Goal: Transaction & Acquisition: Subscribe to service/newsletter

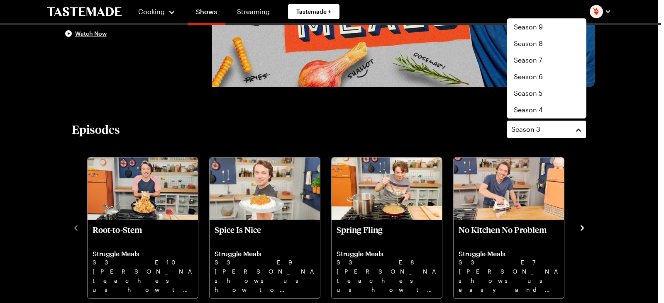
click at [543, 128] on div "Season 3" at bounding box center [540, 129] width 58 height 10
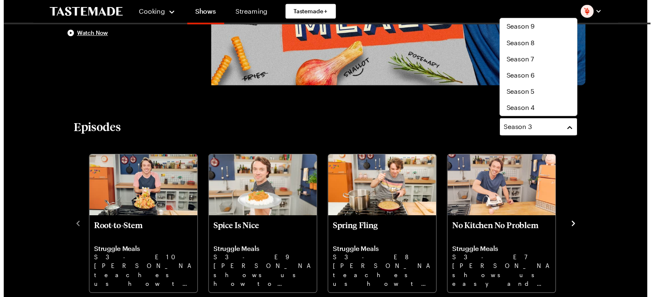
scroll to position [17, 0]
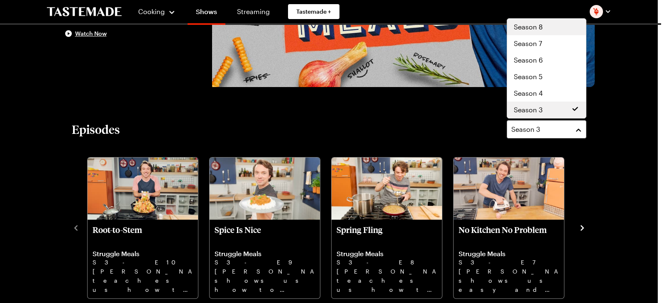
click at [545, 27] on div "Season 8" at bounding box center [546, 27] width 66 height 10
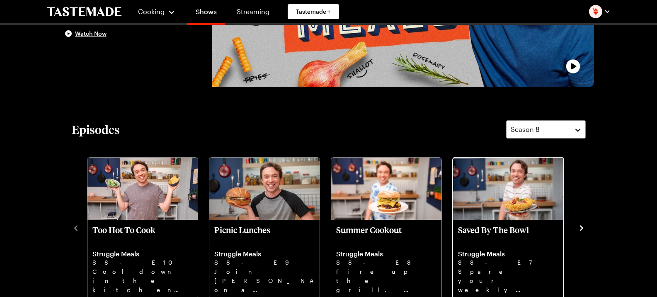
click at [489, 198] on img "Saved By The Bowl" at bounding box center [508, 189] width 110 height 62
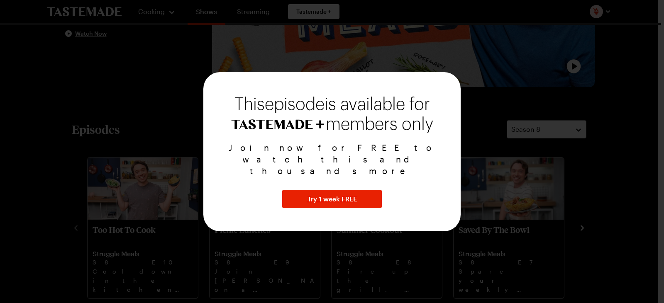
click at [583, 183] on div at bounding box center [332, 151] width 664 height 303
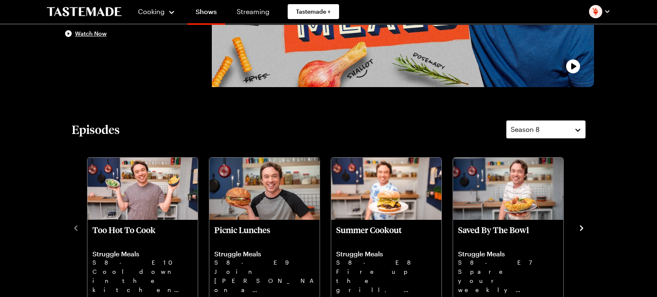
click at [582, 226] on icon "navigate to next item" at bounding box center [581, 227] width 3 height 5
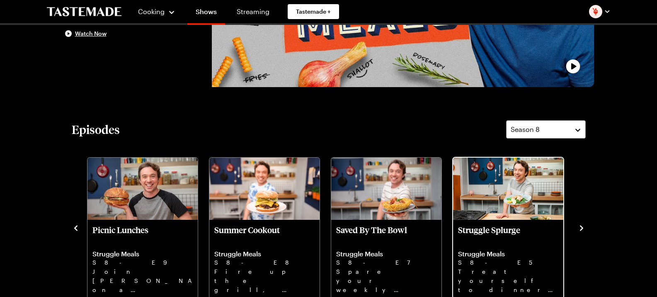
click at [499, 237] on p "Struggle Splurge" at bounding box center [508, 235] width 100 height 20
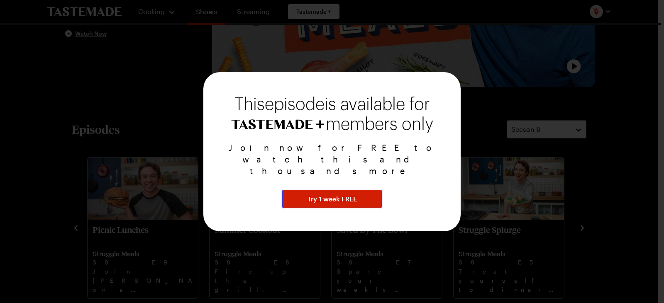
click at [321, 194] on span "Try 1 week FREE" at bounding box center [331, 199] width 49 height 10
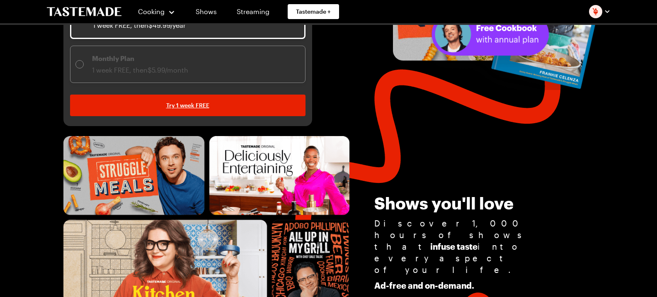
scroll to position [207, 0]
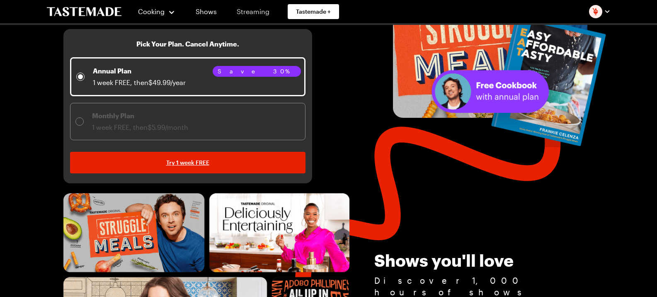
click at [252, 10] on link "Streaming" at bounding box center [253, 11] width 49 height 23
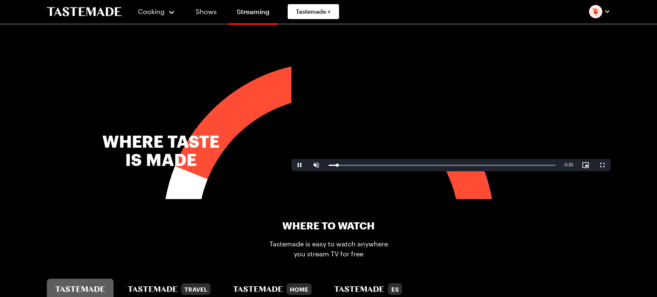
scroll to position [456, 0]
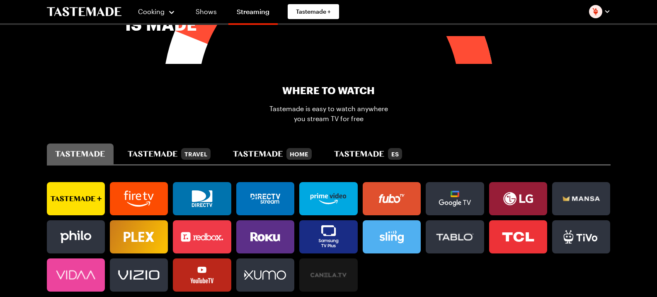
click at [346, 202] on rect at bounding box center [328, 198] width 51 height 33
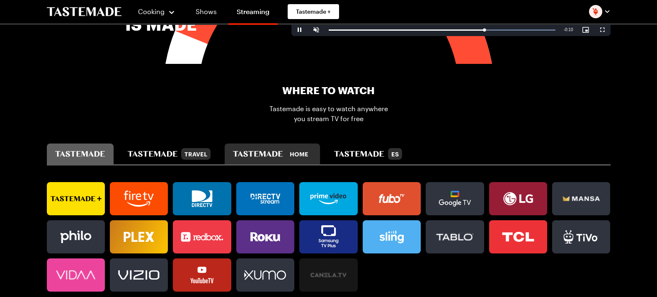
click at [281, 155] on div "Home" at bounding box center [272, 154] width 79 height 12
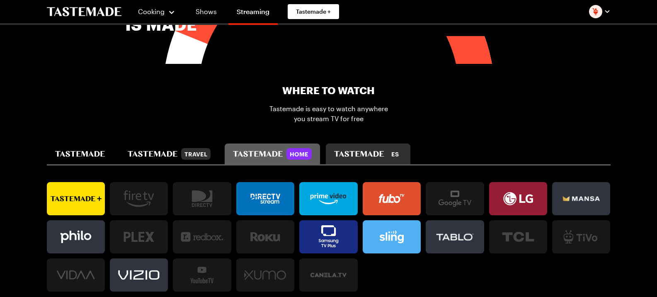
click at [349, 144] on button "ES" at bounding box center [368, 154] width 84 height 21
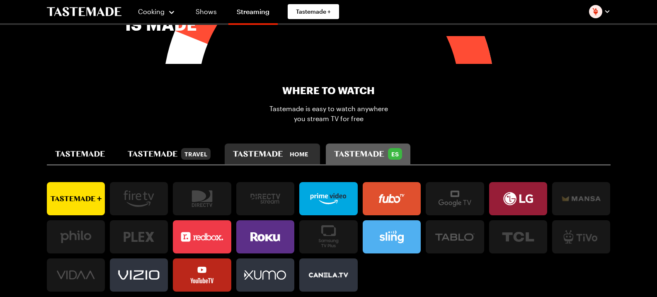
click at [272, 148] on div "Home" at bounding box center [272, 154] width 79 height 12
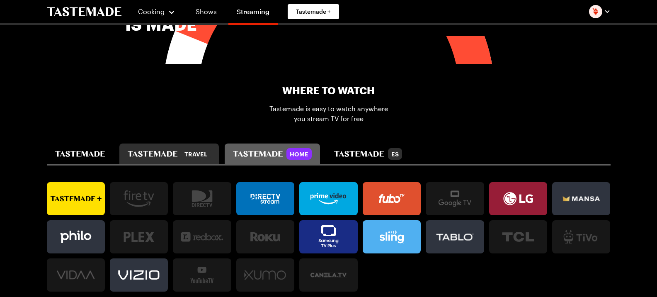
click at [159, 151] on icon "tastemade travel" at bounding box center [153, 154] width 50 height 6
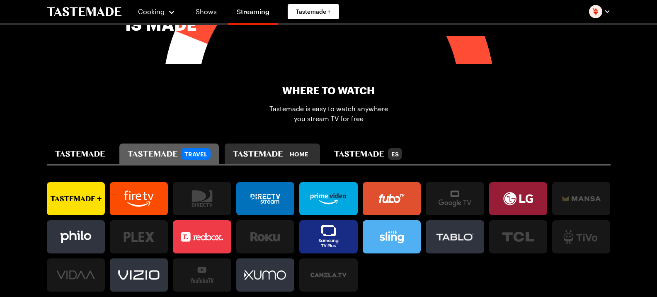
click at [268, 144] on button "Home" at bounding box center [272, 154] width 95 height 21
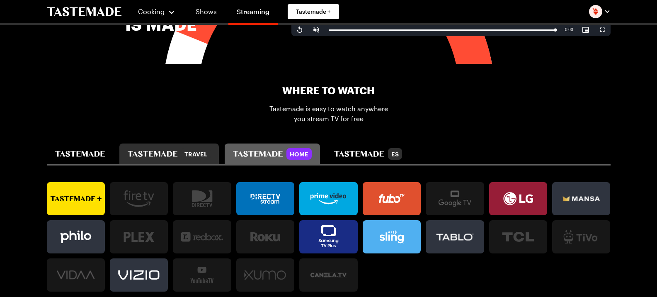
click at [182, 148] on div "Travel" at bounding box center [195, 154] width 29 height 12
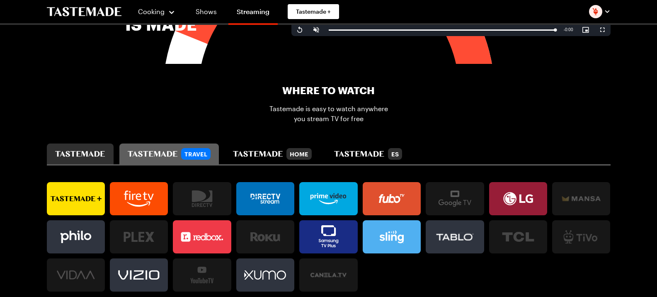
click at [63, 153] on button "tastemade" at bounding box center [80, 154] width 67 height 21
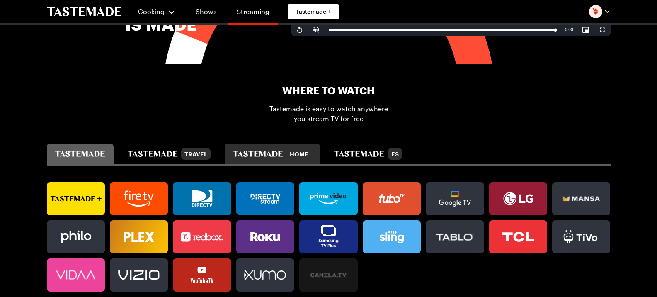
click at [274, 144] on button "Home" at bounding box center [272, 154] width 95 height 21
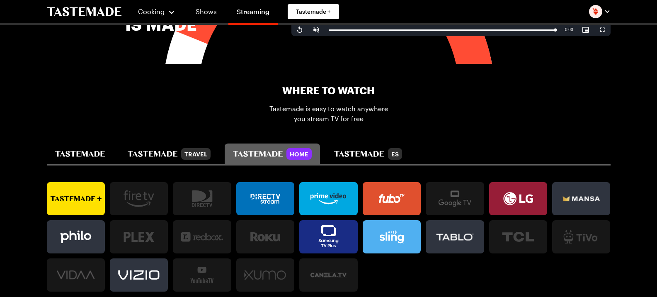
click at [262, 261] on div at bounding box center [265, 274] width 58 height 33
click at [173, 151] on icon "tastemade travel" at bounding box center [153, 154] width 50 height 6
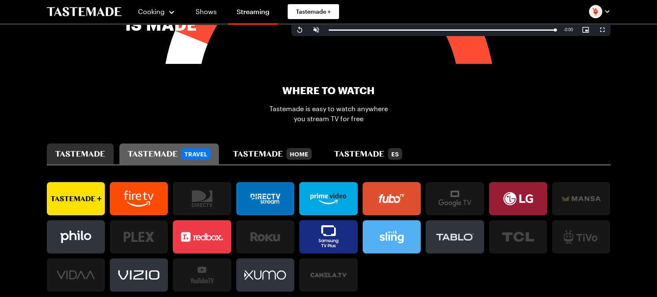
click at [97, 151] on icon "tastemade" at bounding box center [80, 154] width 50 height 6
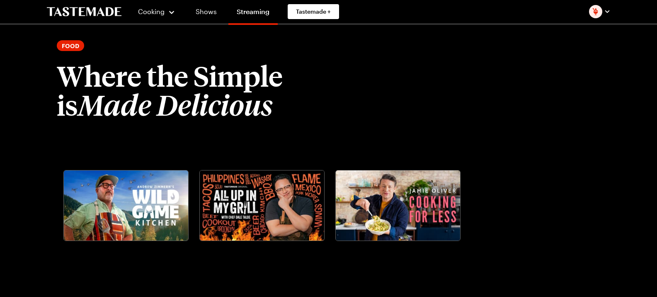
scroll to position [1037, 0]
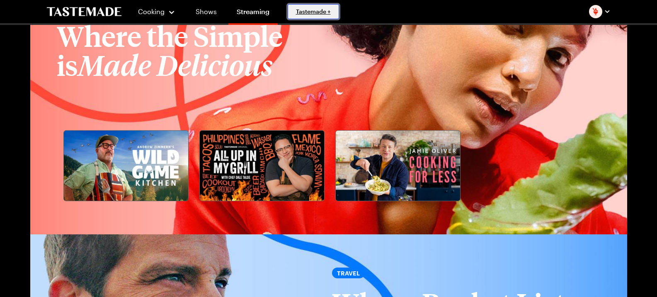
click at [328, 11] on span "Tastemade +" at bounding box center [313, 11] width 35 height 8
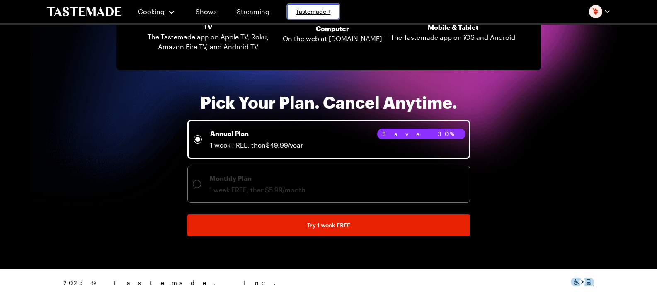
scroll to position [1920, 0]
